Goal: Information Seeking & Learning: Understand process/instructions

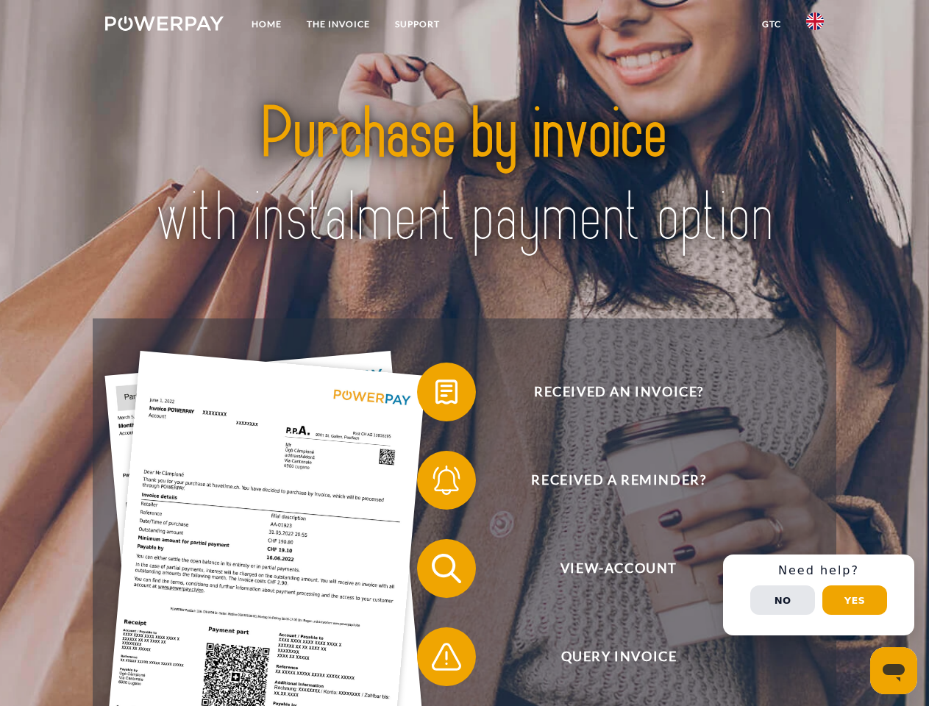
click at [164, 26] on img at bounding box center [164, 23] width 118 height 15
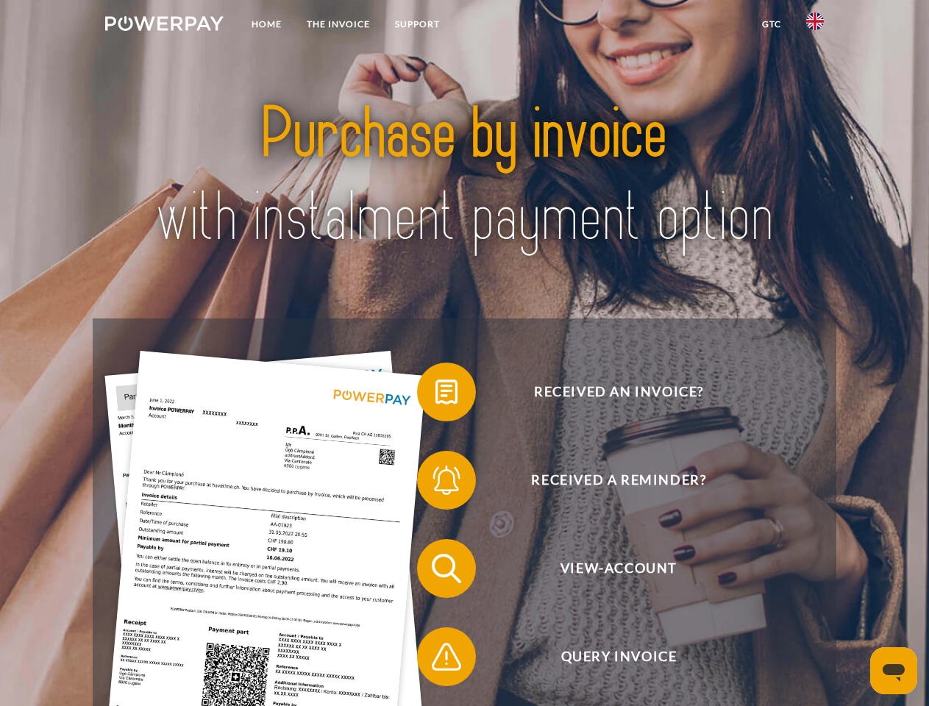
click at [815, 26] on img at bounding box center [815, 22] width 18 height 18
click at [771, 24] on link "GTC" at bounding box center [771, 24] width 44 height 26
click at [435, 395] on span at bounding box center [425, 392] width 74 height 74
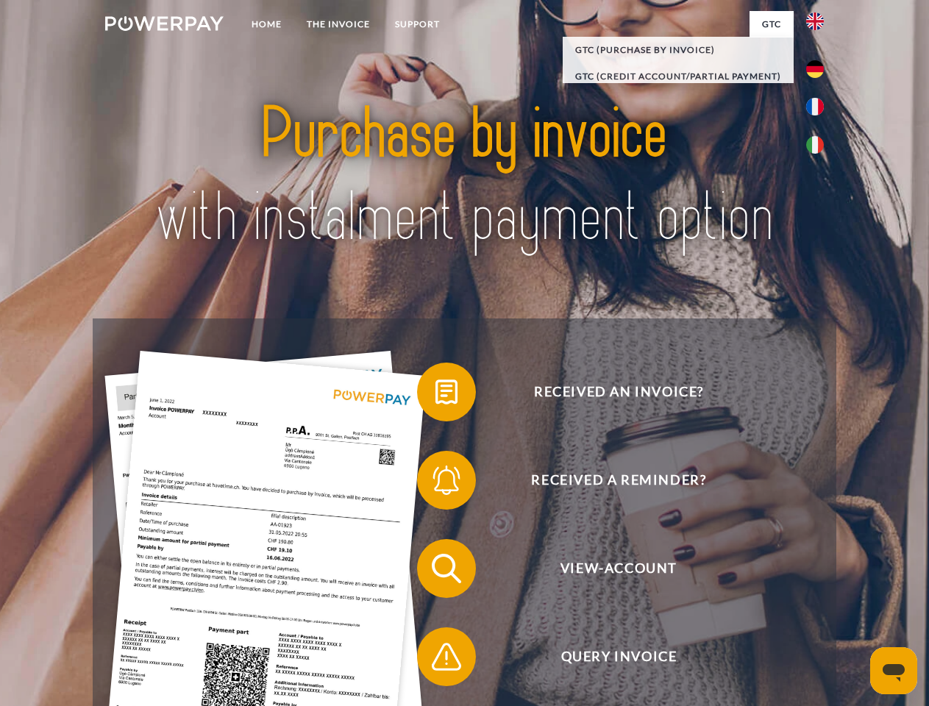
click at [435, 483] on span at bounding box center [425, 480] width 74 height 74
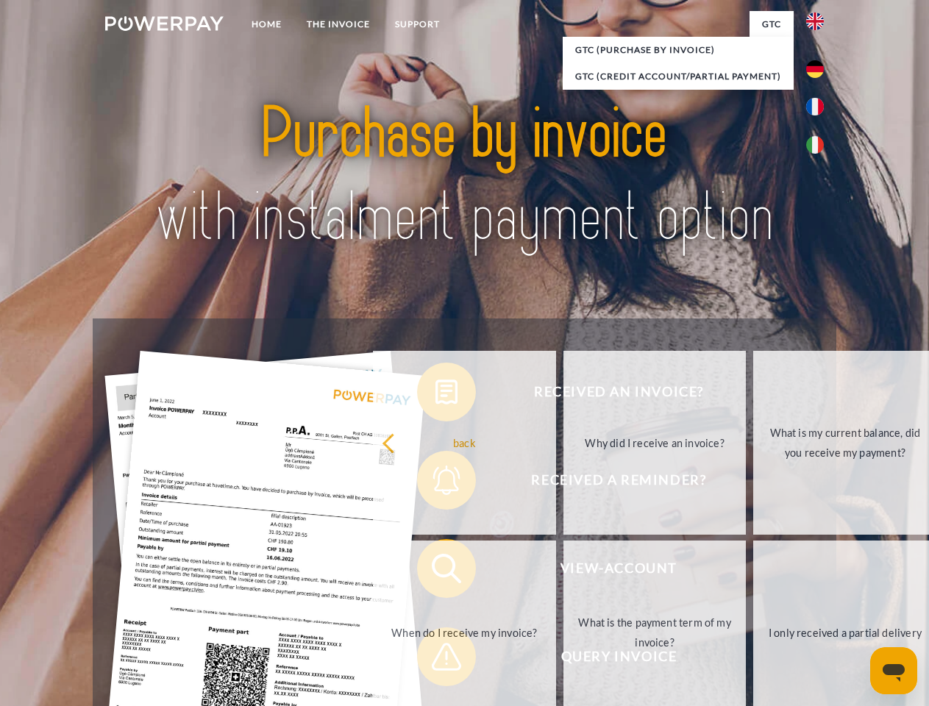
click at [563, 571] on link "What is the payment term of my invoice?" at bounding box center [654, 633] width 183 height 184
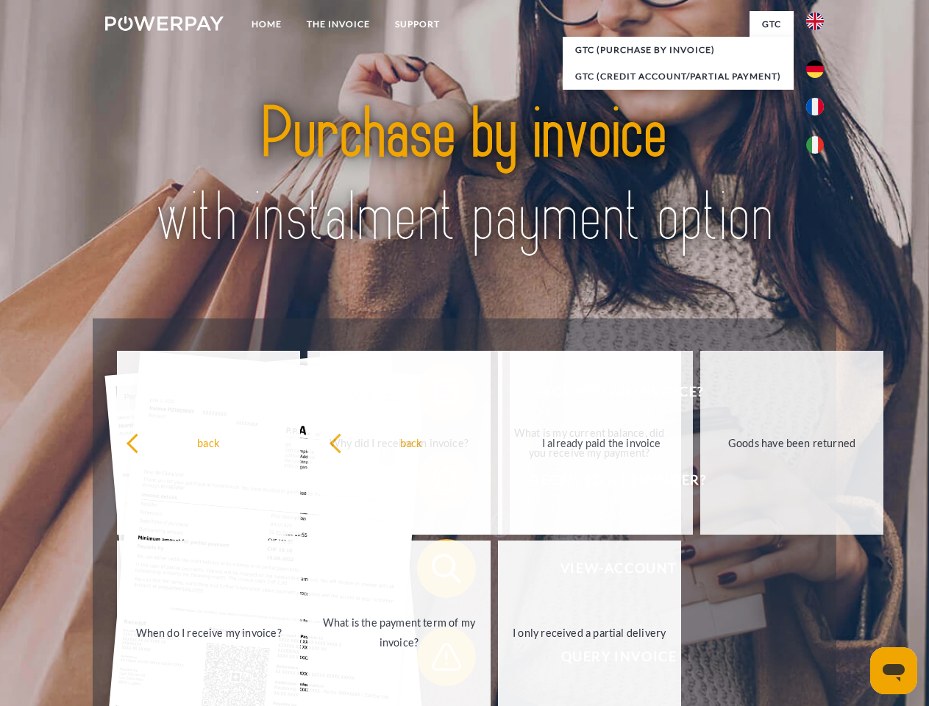
click at [435, 660] on span at bounding box center [425, 657] width 74 height 74
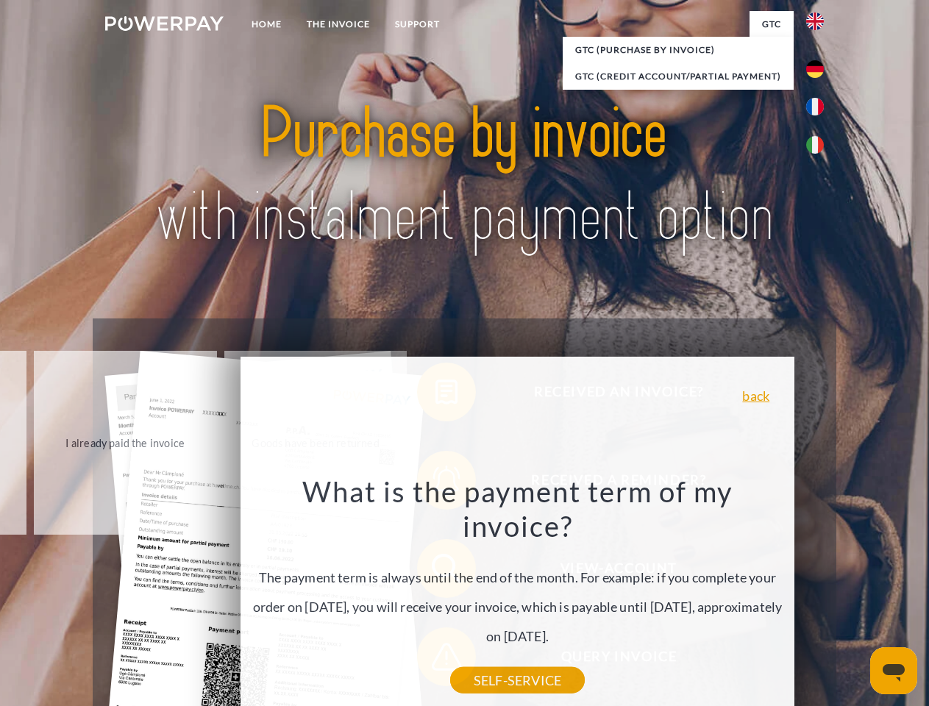
click at [819, 595] on div "Received an invoice? Received a reminder? View-Account Query Invoice" at bounding box center [464, 612] width 743 height 588
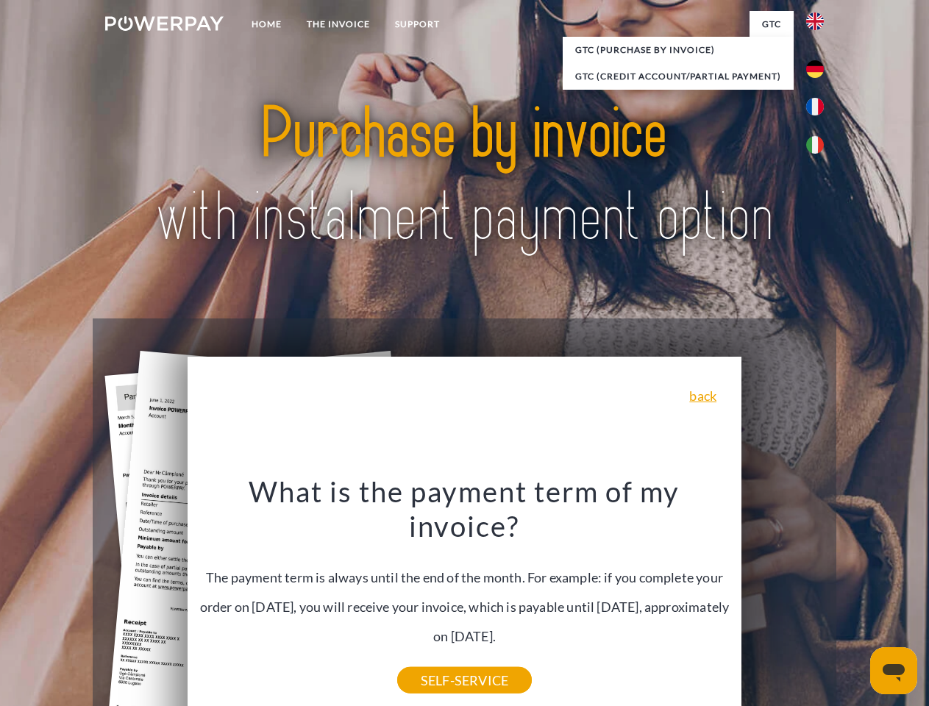
click at [783, 598] on span "View-Account" at bounding box center [618, 568] width 360 height 59
click at [855, 600] on header "Home THE INVOICE Support" at bounding box center [464, 508] width 929 height 1016
